Goal: Find specific page/section: Find specific page/section

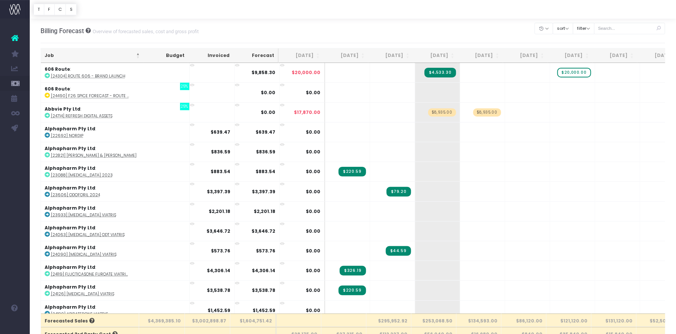
scroll to position [136, 0]
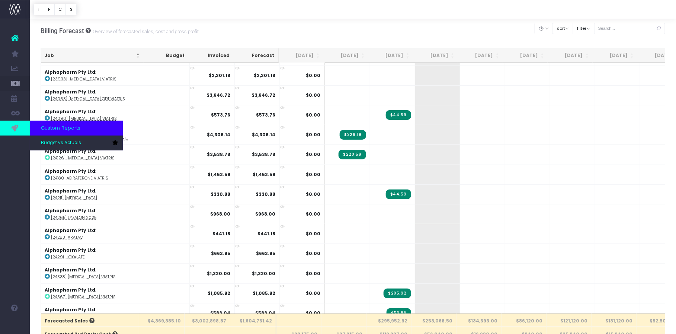
click at [16, 129] on icon at bounding box center [14, 128] width 7 height 8
click at [52, 144] on span "Budget vs Actuals" at bounding box center [61, 142] width 40 height 7
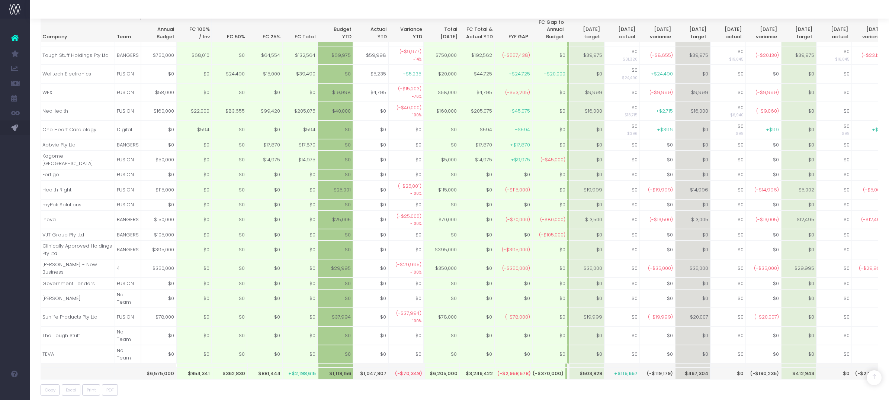
click at [47, 199] on span "New Forecast" at bounding box center [50, 202] width 19 height 13
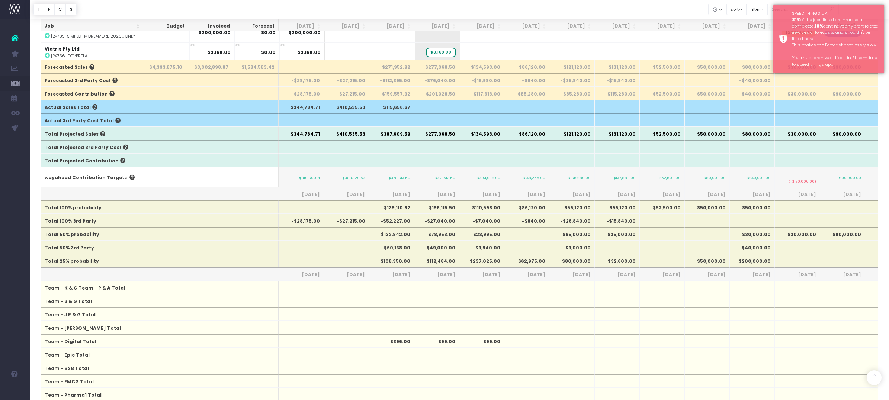
scroll to position [304, 0]
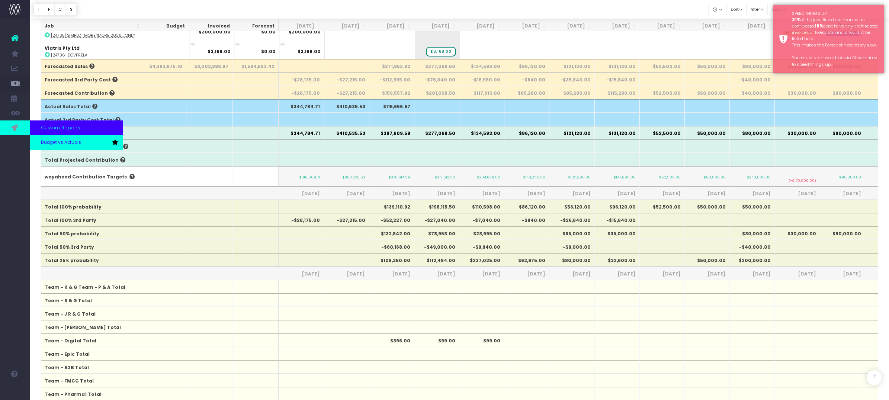
click at [52, 143] on span "Budget vs Actuals" at bounding box center [61, 142] width 40 height 7
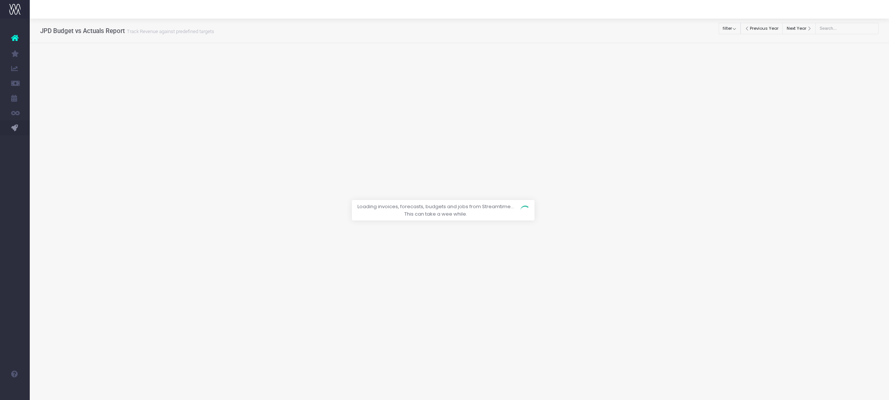
click at [736, 28] on div at bounding box center [444, 200] width 889 height 400
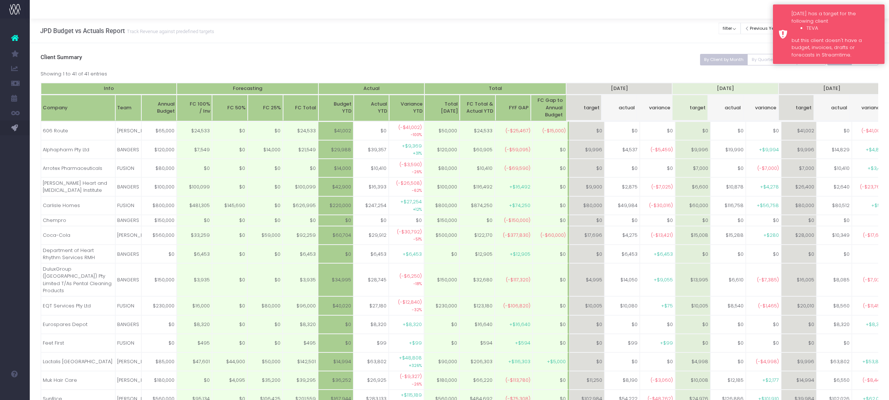
click at [782, 19] on div "[DATE] has a target for the following client TEVA but this client doesn't have …" at bounding box center [829, 34] width 112 height 60
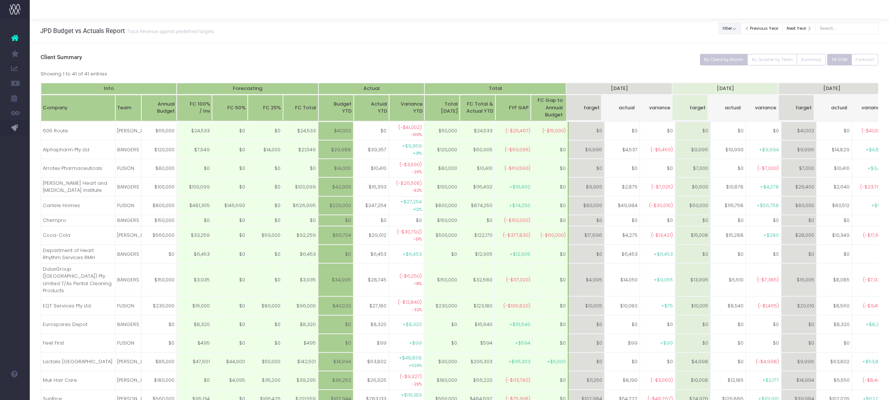
click at [735, 29] on button "filter" at bounding box center [729, 29] width 22 height 12
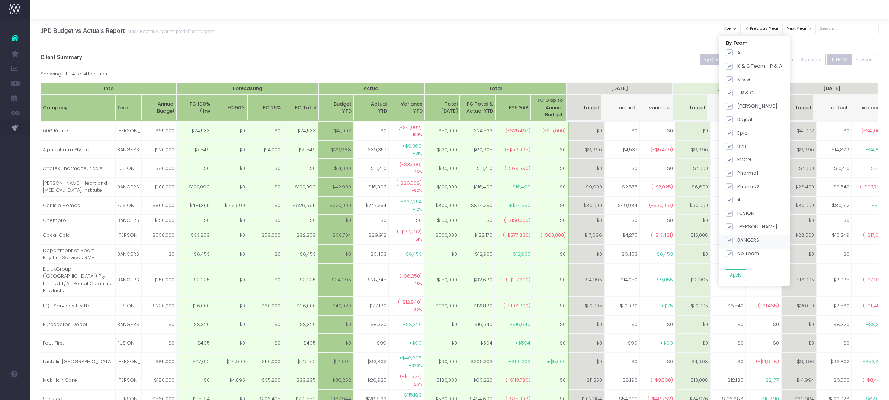
click at [732, 243] on span at bounding box center [729, 240] width 7 height 7
click at [737, 241] on input "BANGERS" at bounding box center [739, 239] width 5 height 5
click at [732, 242] on span at bounding box center [729, 240] width 7 height 7
click at [737, 241] on input "BANGERS" at bounding box center [739, 239] width 5 height 5
checkbox input "true"
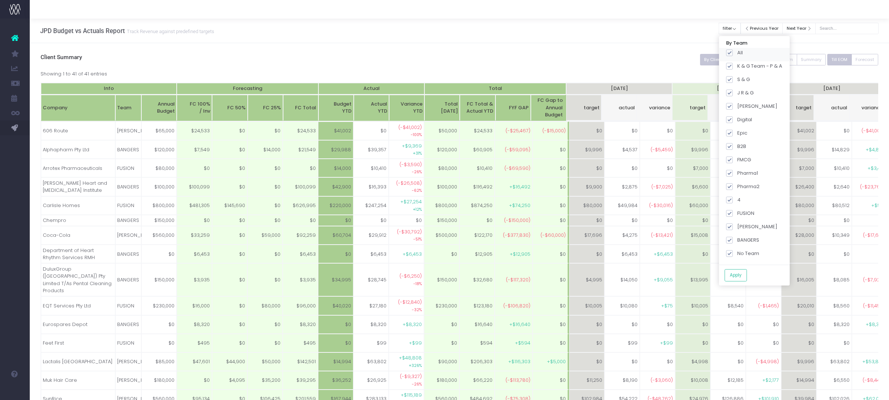
click at [729, 54] on span at bounding box center [729, 52] width 7 height 7
click at [737, 54] on input "All" at bounding box center [739, 51] width 5 height 5
checkbox input "false"
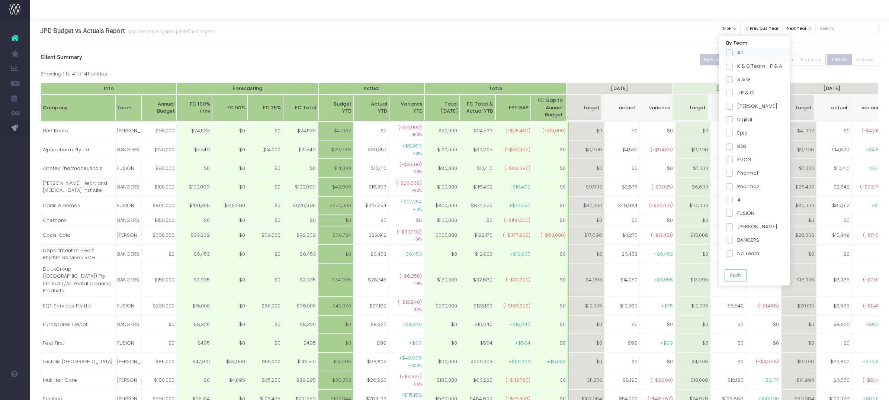
checkbox input "false"
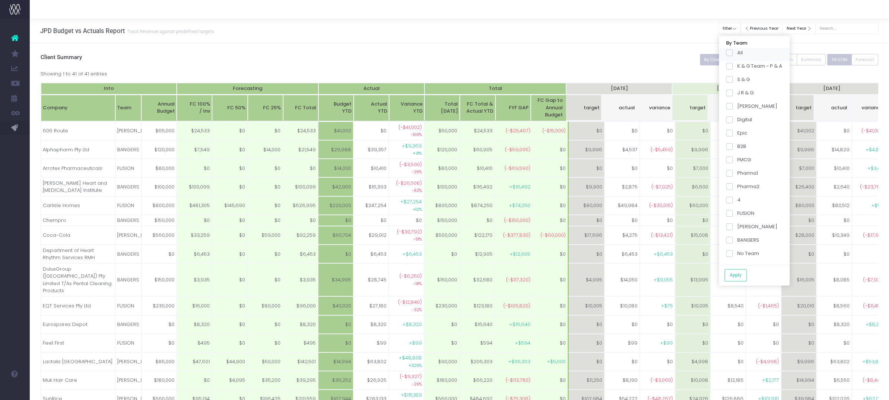
checkbox input "false"
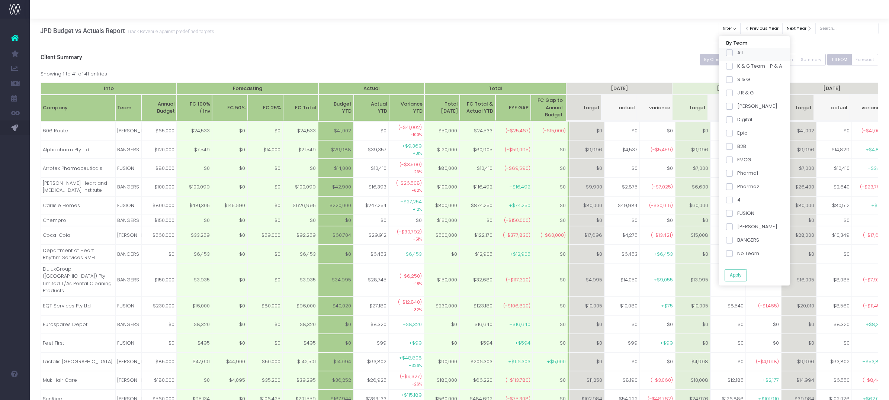
checkbox input "false"
click at [733, 240] on span at bounding box center [729, 240] width 7 height 7
click at [737, 240] on input "BANGERS" at bounding box center [739, 239] width 5 height 5
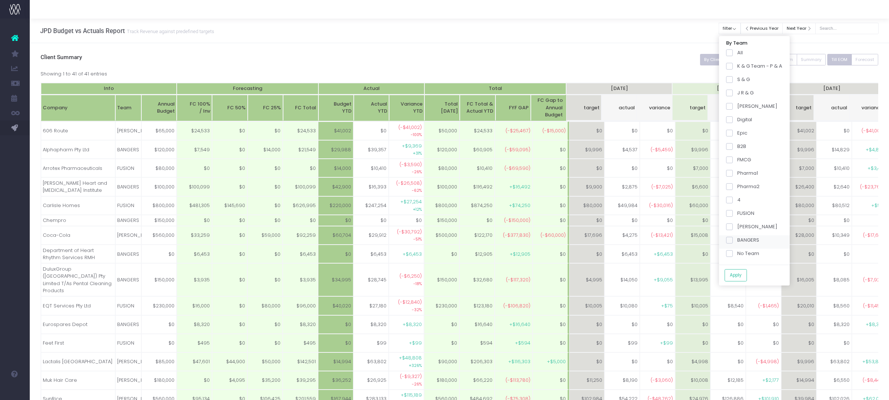
checkbox input "true"
click at [740, 274] on button "Apply" at bounding box center [735, 275] width 22 height 12
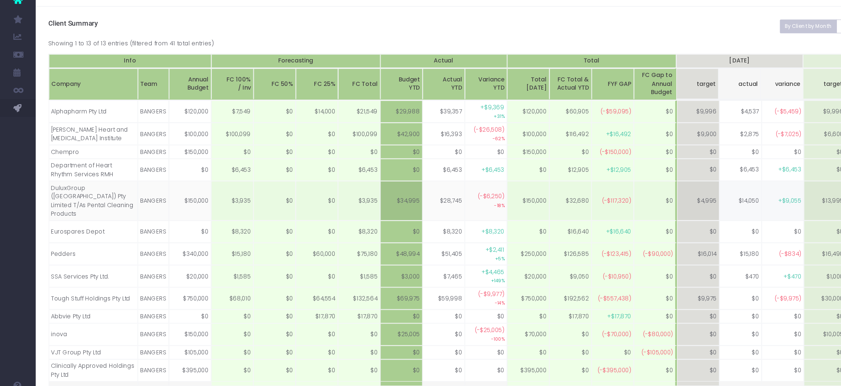
click at [41, 198] on link "New Forecast" at bounding box center [35, 202] width 11 height 15
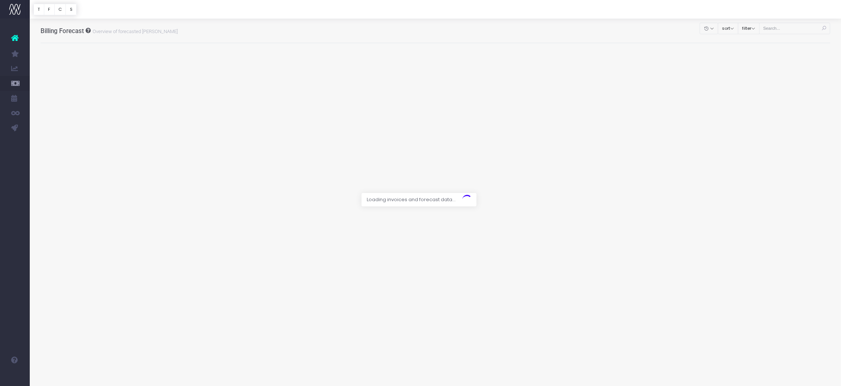
click at [754, 29] on div at bounding box center [420, 193] width 841 height 386
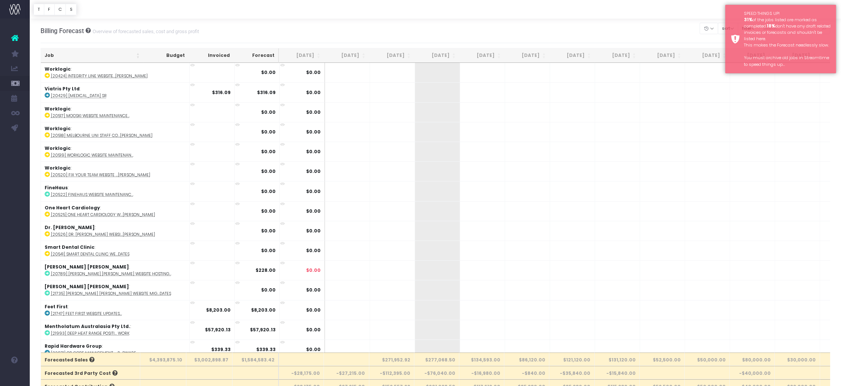
click at [755, 29] on div "SPEED THINGS UP! 31% of the jobs listed are marked as completed. 18% don't have…" at bounding box center [787, 38] width 87 height 57
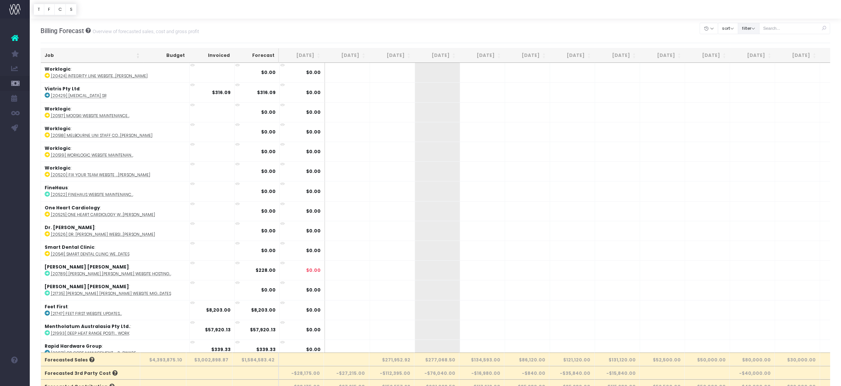
click at [756, 32] on button "filter" at bounding box center [749, 29] width 22 height 12
click at [752, 52] on span at bounding box center [748, 51] width 7 height 7
click at [756, 52] on input "All" at bounding box center [758, 50] width 5 height 5
checkbox input "false"
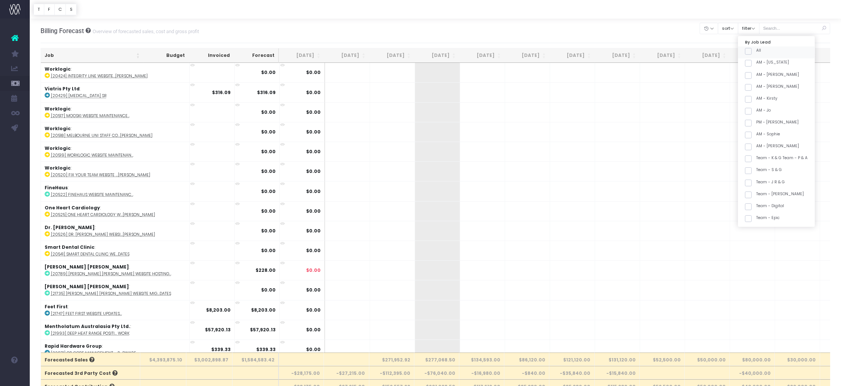
checkbox input "false"
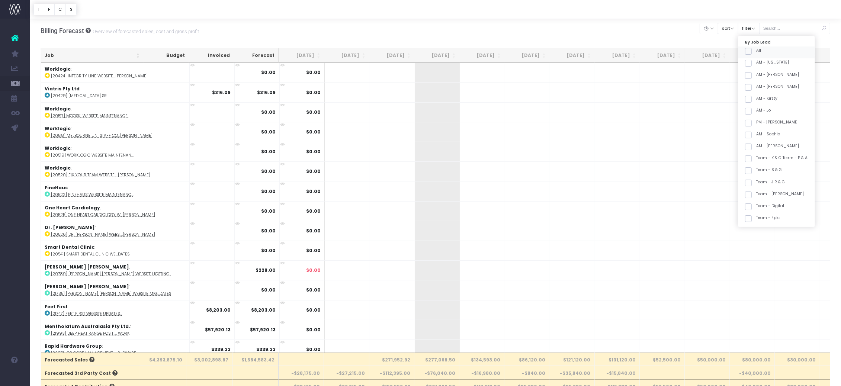
checkbox input "false"
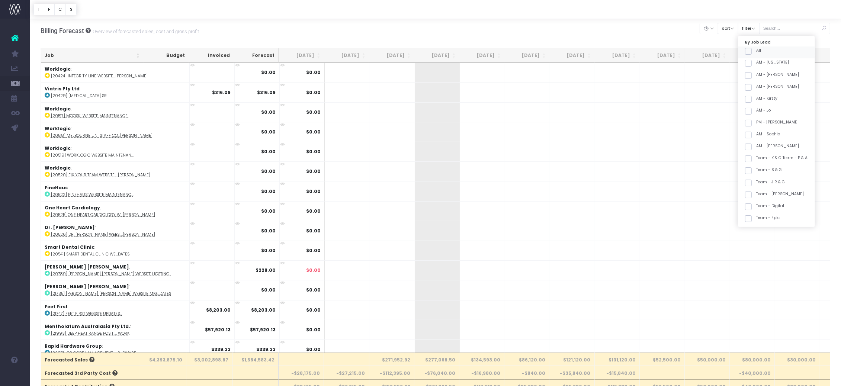
checkbox input "false"
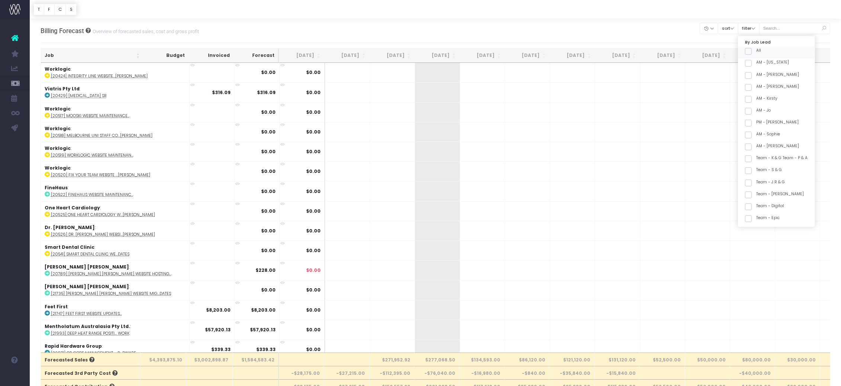
checkbox input "false"
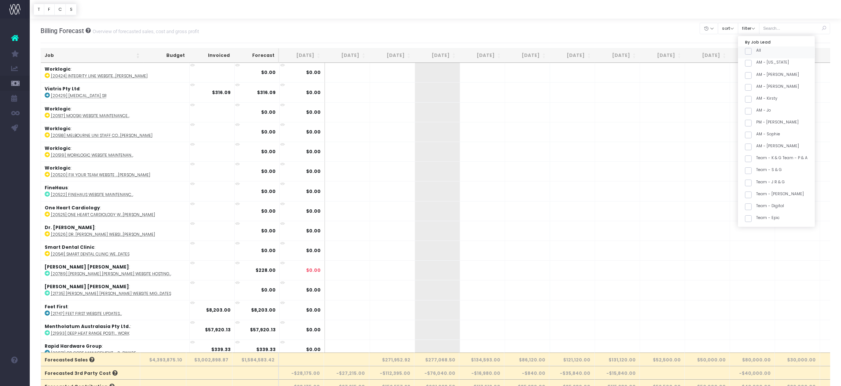
checkbox input "false"
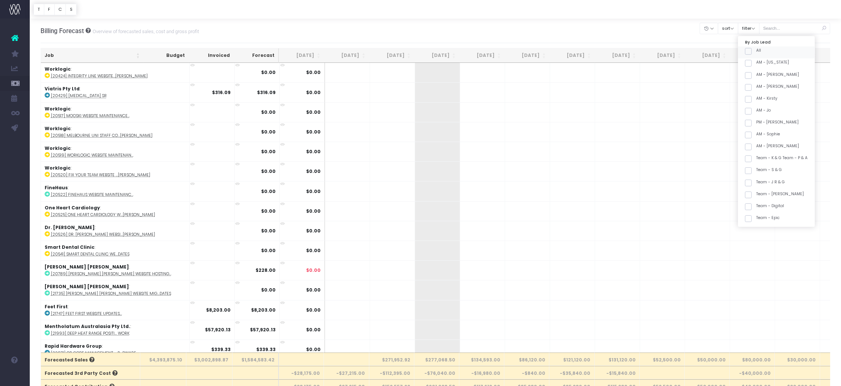
checkbox input "false"
click at [752, 168] on span at bounding box center [748, 169] width 7 height 7
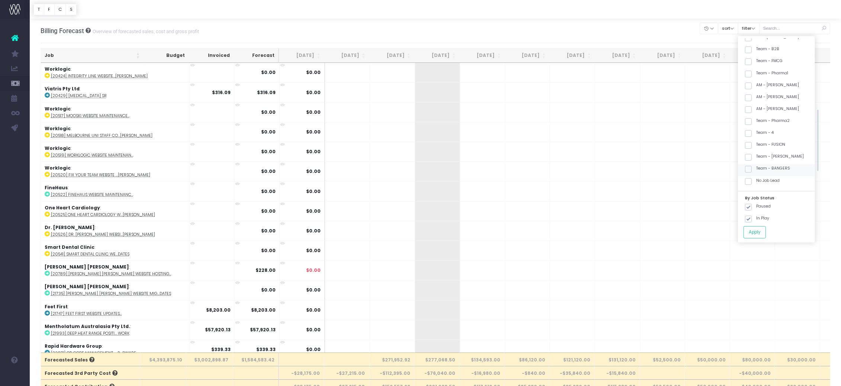
click at [756, 168] on input "Team - BANGERS" at bounding box center [758, 167] width 5 height 5
checkbox input "true"
click at [755, 237] on button "Apply" at bounding box center [754, 232] width 22 height 12
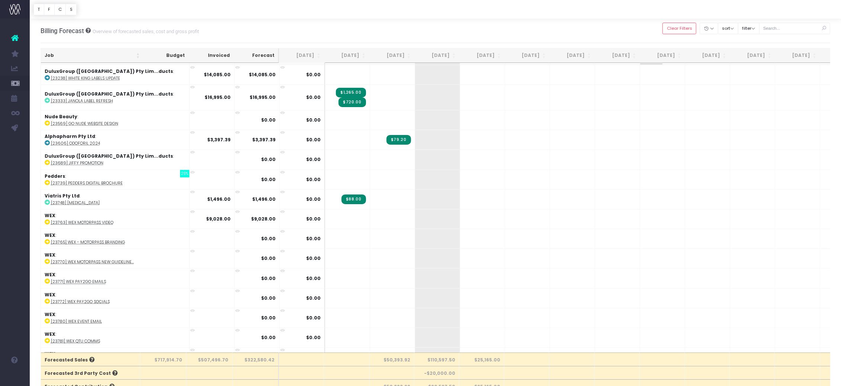
scroll to position [156, 0]
click at [117, 51] on th "Job" at bounding box center [92, 55] width 103 height 15
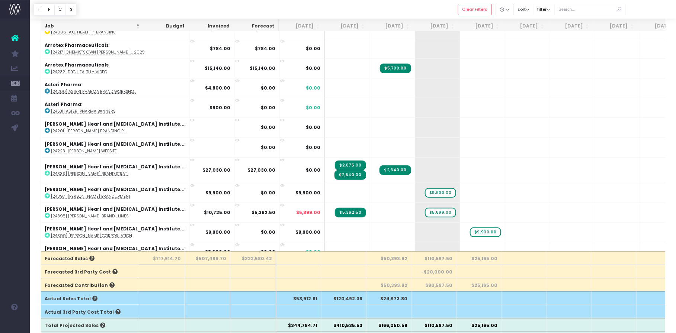
scroll to position [1033, 0]
